Goal: Find specific page/section: Find specific page/section

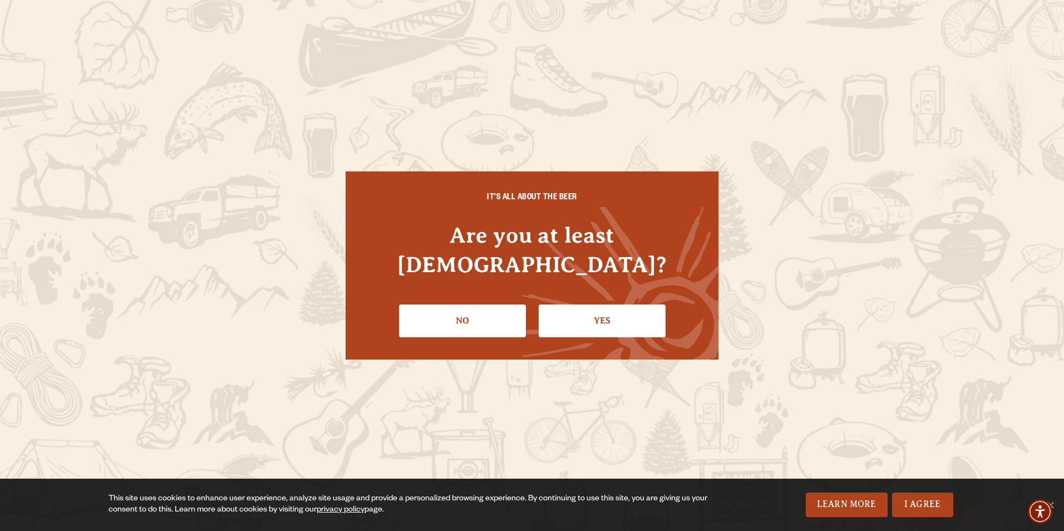
click at [570, 296] on li "Yes" at bounding box center [602, 316] width 127 height 41
click at [589, 304] on link "Yes" at bounding box center [602, 320] width 127 height 32
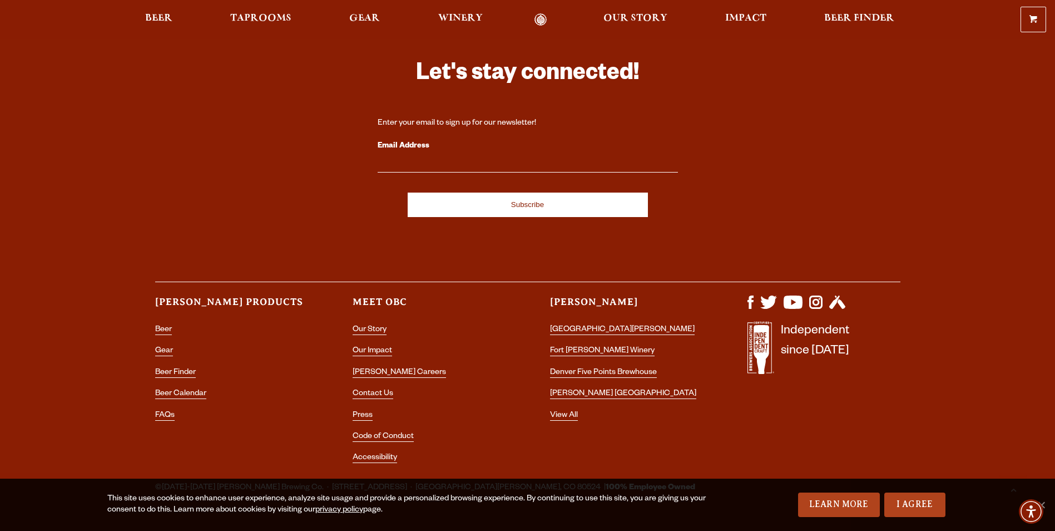
scroll to position [2099, 0]
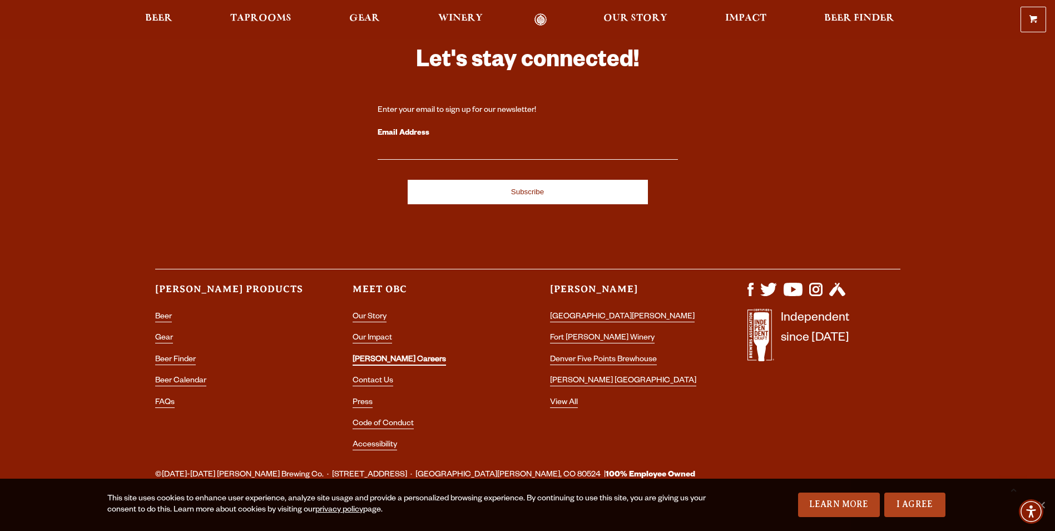
click at [387, 356] on link "[PERSON_NAME] Careers" at bounding box center [399, 361] width 93 height 10
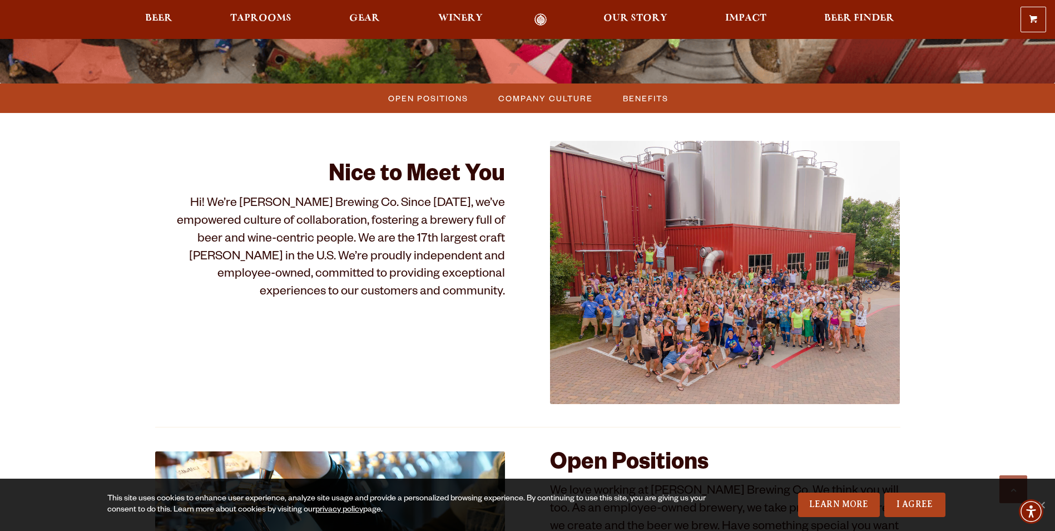
scroll to position [556, 0]
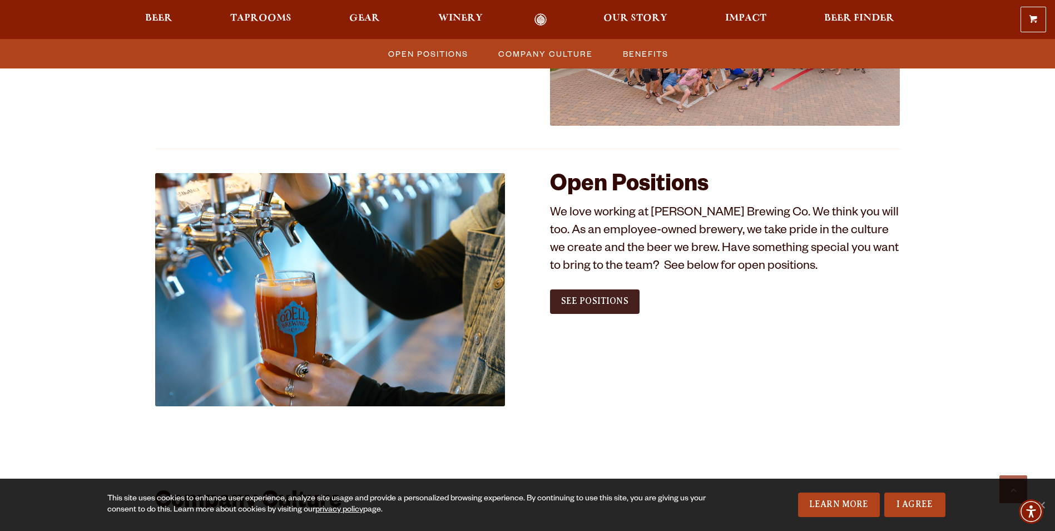
click at [601, 298] on span "See Positions" at bounding box center [594, 301] width 67 height 10
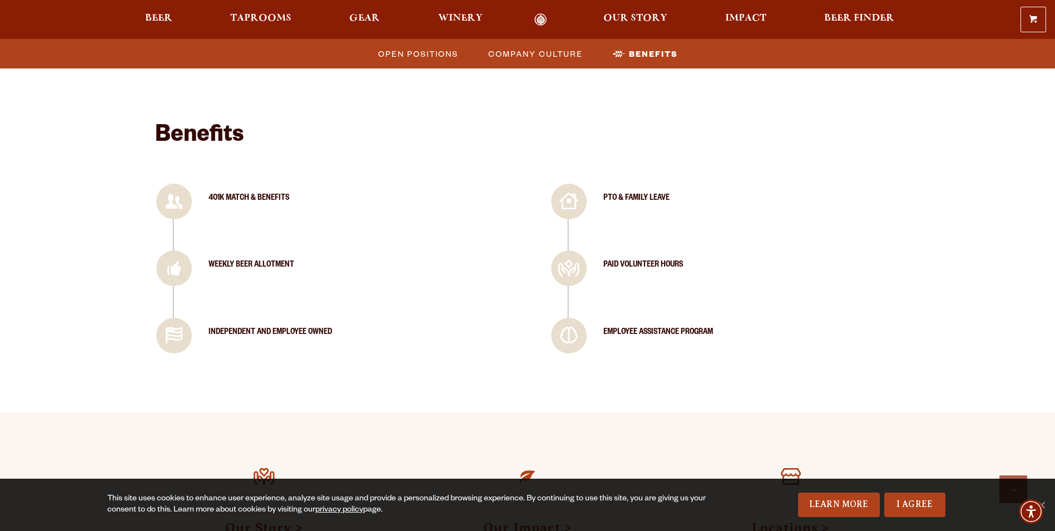
scroll to position [1447, 0]
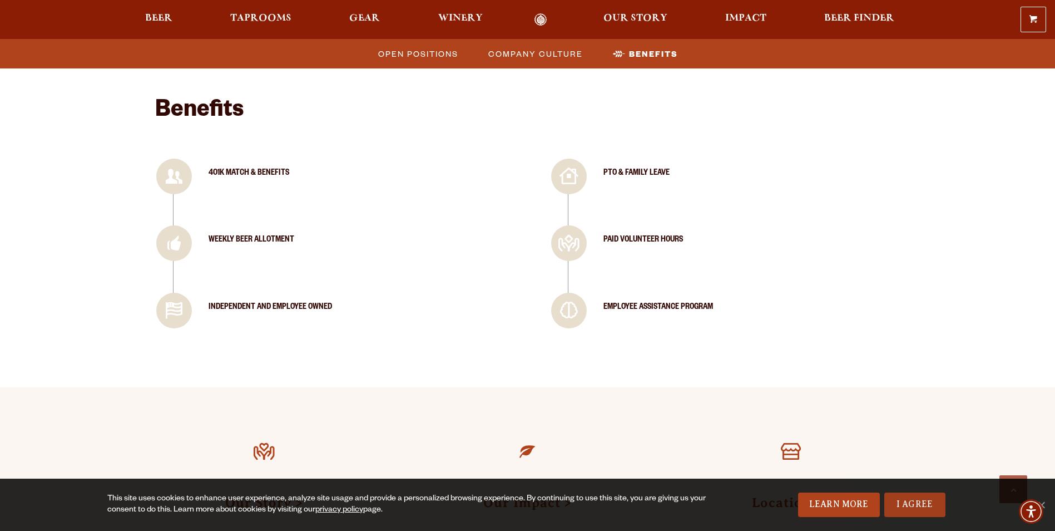
click at [919, 493] on link "I Agree" at bounding box center [915, 504] width 61 height 24
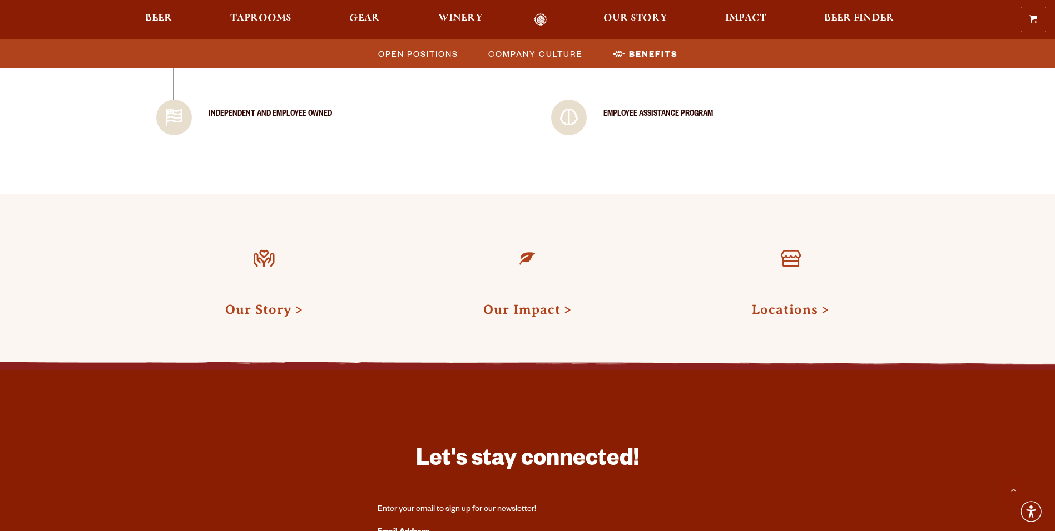
scroll to position [1725, 0]
